Goal: Task Accomplishment & Management: Use online tool/utility

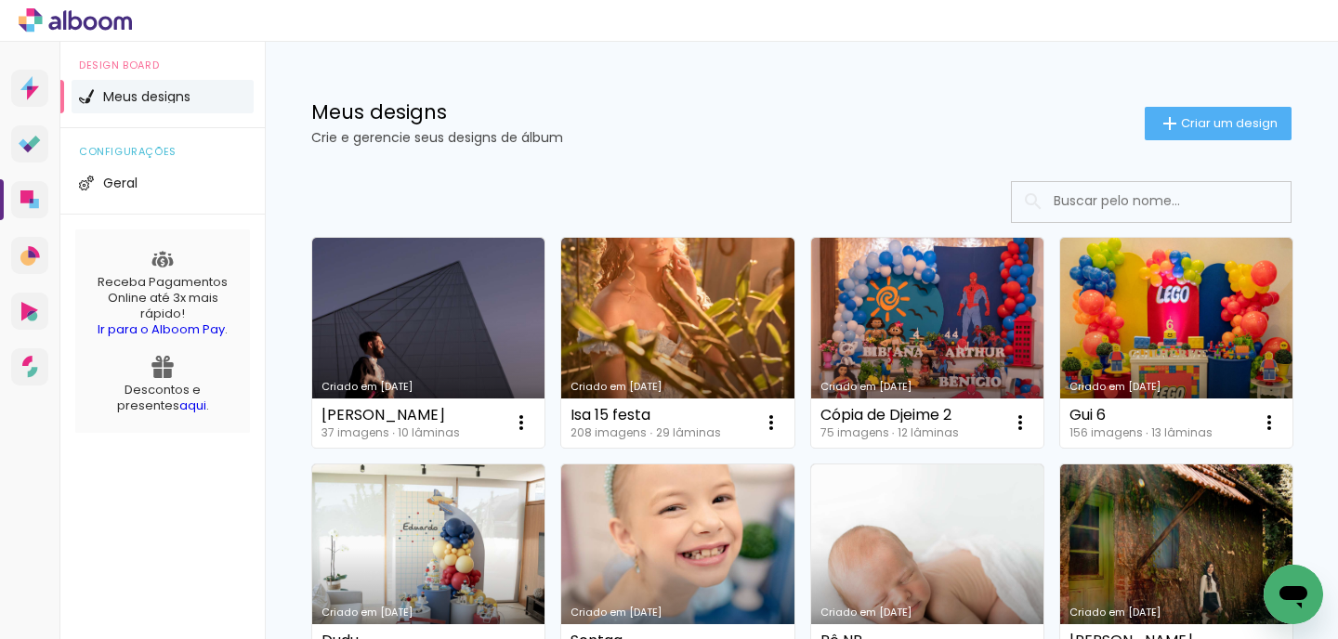
click at [1131, 289] on link "Criado em [DATE]" at bounding box center [1176, 343] width 232 height 210
